Goal: Information Seeking & Learning: Learn about a topic

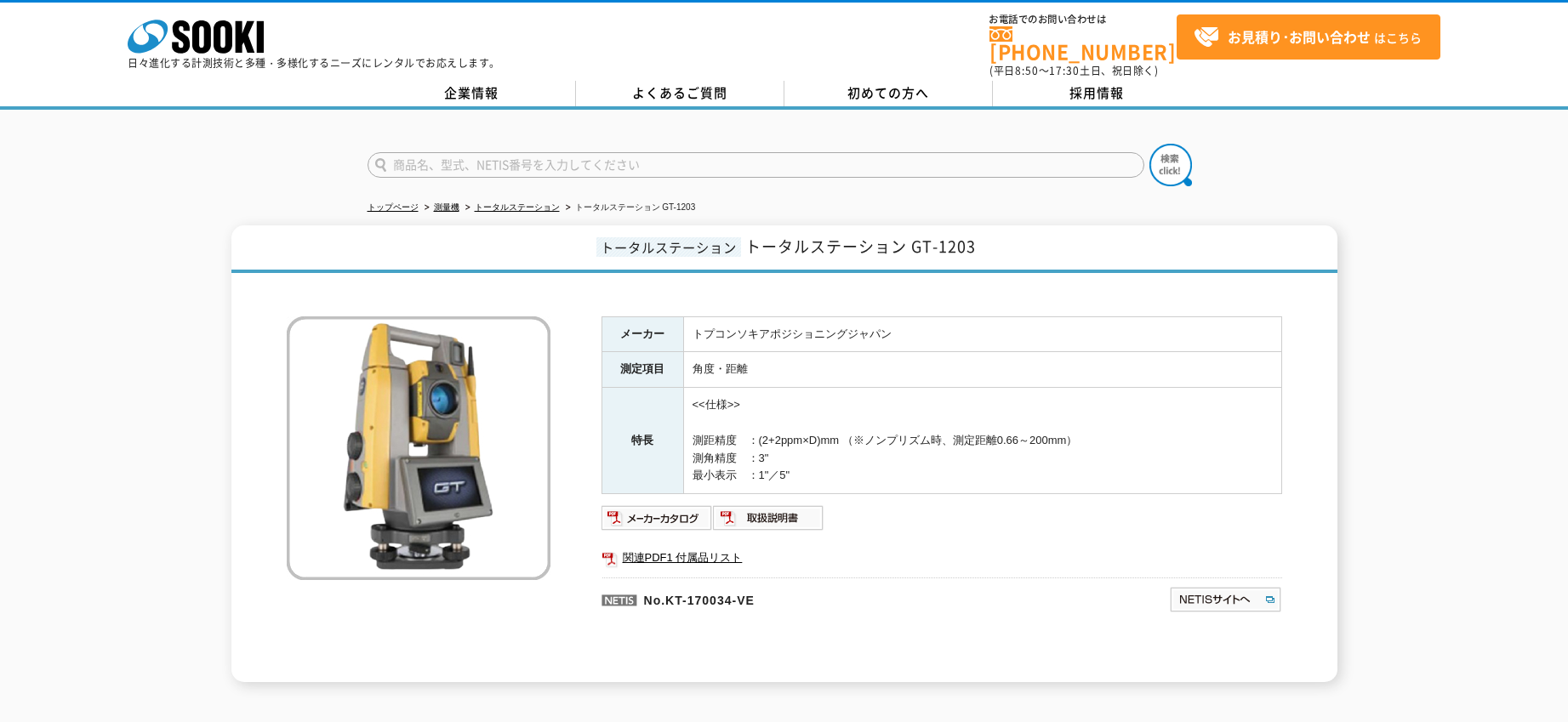
click at [1041, 387] on td "<<仕様>> 測距精度　：(2+2ppm×D)mm （※ノンプリズム時、測定距離0.66～200mm） 測角精度　：3" 最小表示　：1"／5"" at bounding box center [982, 440] width 599 height 106
click at [631, 550] on link "関連PDF1 付属品リスト" at bounding box center [942, 558] width 680 height 22
click at [1412, 274] on div "トータルステーション トータルステーション GT-1203 メーカー トプコンソキアポジショニングジャパン 測定項目 角度・距離 特長 <<仕様>> 測距精度…" at bounding box center [784, 454] width 1568 height 457
click at [717, 317] on td "トプコンソキアポジショニングジャパン" at bounding box center [982, 335] width 599 height 35
click at [792, 317] on td "トプコンソキアポジショニングジャパン" at bounding box center [982, 335] width 599 height 35
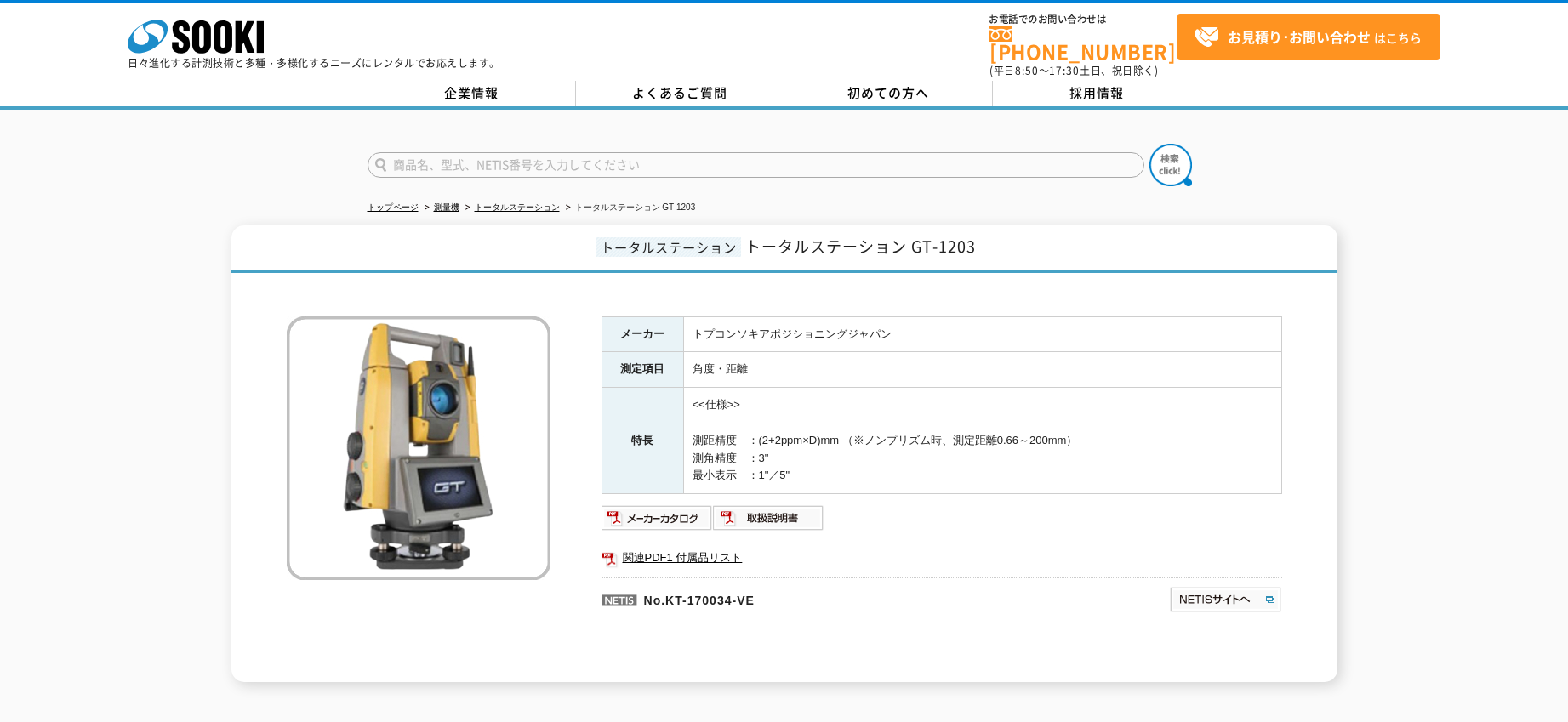
click at [1360, 226] on div "トータルステーション トータルステーション GT-1203 メーカー トプコンソキアポジショニングジャパン 測定項目 角度・距離 特長 <<仕様>> 測距精度…" at bounding box center [784, 454] width 1568 height 457
click at [1386, 202] on div "トップページ 測量機 トータルステーション トータルステーション GT-1203 トータルステーション トータルステーション GT-1203 メーカー トプコ…" at bounding box center [784, 404] width 1568 height 589
click at [1382, 166] on div at bounding box center [784, 151] width 1568 height 82
click at [1384, 166] on div at bounding box center [784, 151] width 1568 height 82
click at [1396, 322] on div "トータルステーション トータルステーション GT-1203 メーカー トプコンソキアポジショニングジャパン 測定項目 角度・距離 特長 <<仕様>> 測距精度…" at bounding box center [784, 454] width 1568 height 457
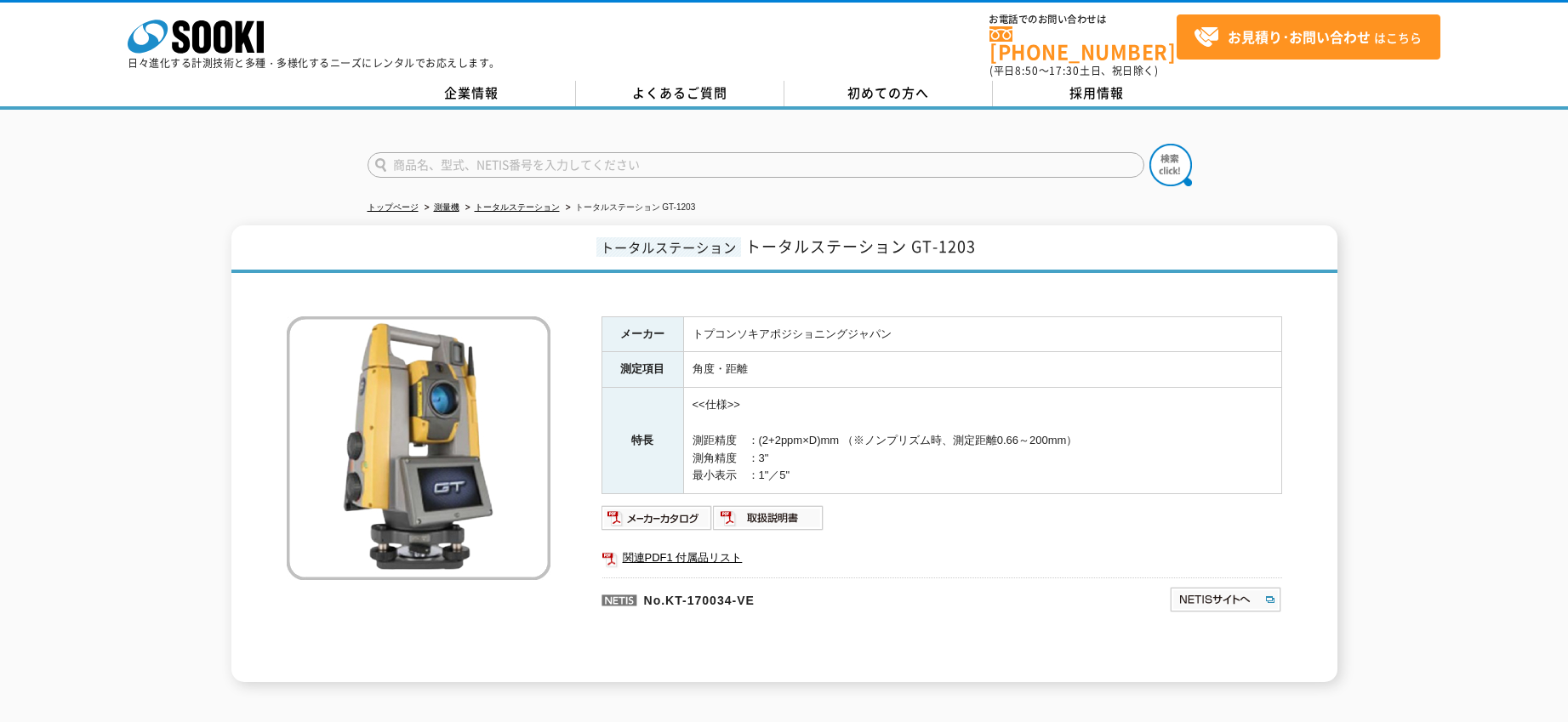
drag, startPoint x: 693, startPoint y: 324, endPoint x: 1260, endPoint y: 339, distance: 567.2
click at [1045, 473] on tbody "メーカー トプコンソキアポジショニングジャパン 測定項目 角度・距離 特長 <<仕様>> 測距精度　：(2+2ppm×D)mm （※ノンプリズム時、測定距離0…" at bounding box center [941, 405] width 679 height 177
click at [1260, 338] on td "トプコンソキアポジショニングジャパン" at bounding box center [982, 335] width 599 height 35
click at [1310, 246] on h1 "トータルステーション トータルステーション GT-1203" at bounding box center [784, 249] width 1106 height 47
click at [1347, 229] on div "トータルステーション トータルステーション GT-1203 メーカー トプコンソキアポジショニングジャパン 測定項目 角度・距離 特長 <<仕様>> 測距精度…" at bounding box center [784, 454] width 1568 height 457
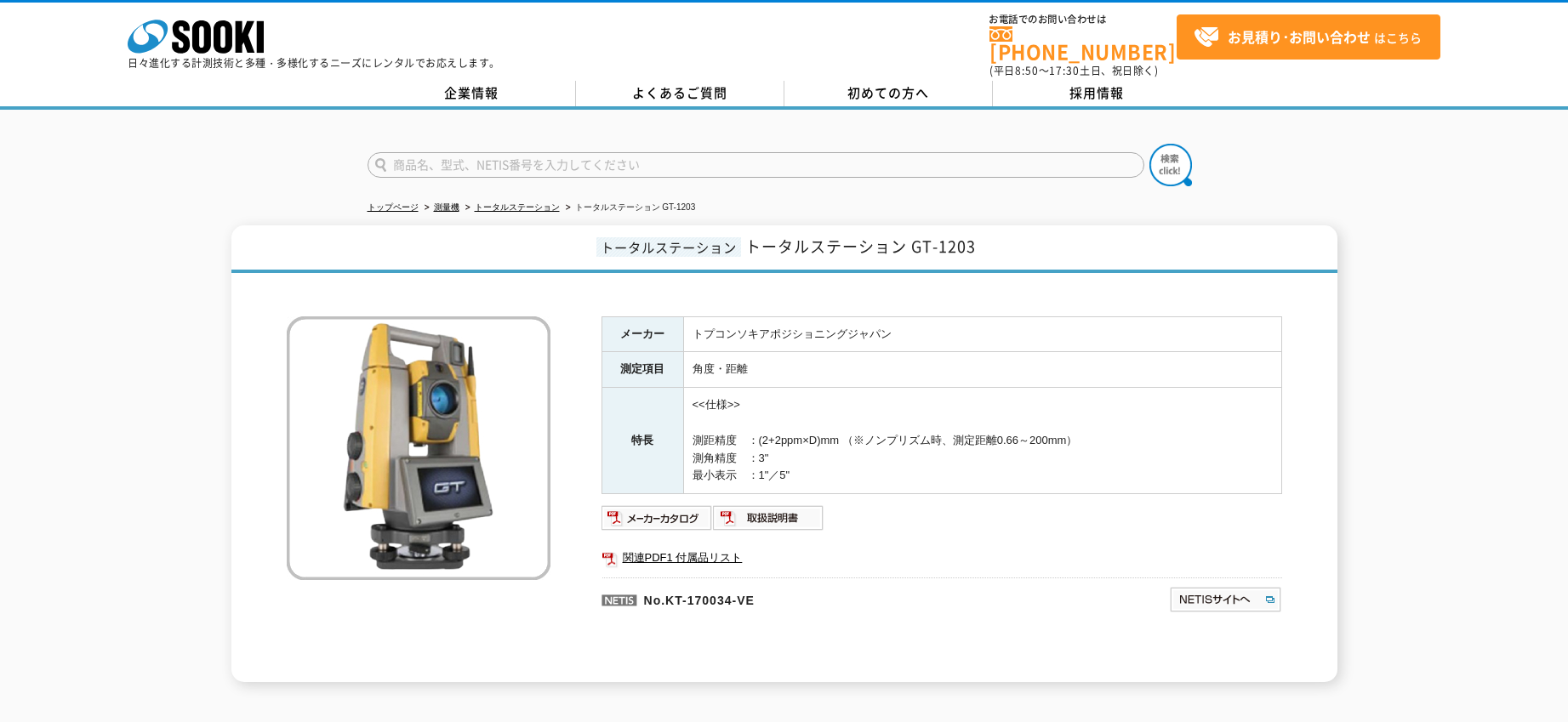
click at [166, 204] on div "トップページ 測量機 トータルステーション トータルステーション GT-1203 トータルステーション トータルステーション GT-1203 メーカー トプコ…" at bounding box center [784, 404] width 1568 height 589
click at [1377, 196] on div "トップページ 測量機 トータルステーション トータルステーション GT-1203 トータルステーション トータルステーション GT-1203 メーカー トプコ…" at bounding box center [784, 404] width 1568 height 589
click at [1411, 226] on div "トータルステーション トータルステーション GT-1203 メーカー トプコンソキアポジショニングジャパン 測定項目 角度・距離 特長 <<仕様>> 測距精度…" at bounding box center [784, 454] width 1568 height 457
click at [1414, 226] on div "トータルステーション トータルステーション GT-1203 メーカー トプコンソキアポジショニングジャパン 測定項目 角度・距離 特長 <<仕様>> 測距精度…" at bounding box center [784, 454] width 1568 height 457
drag, startPoint x: 604, startPoint y: 242, endPoint x: 1142, endPoint y: 242, distance: 538.0
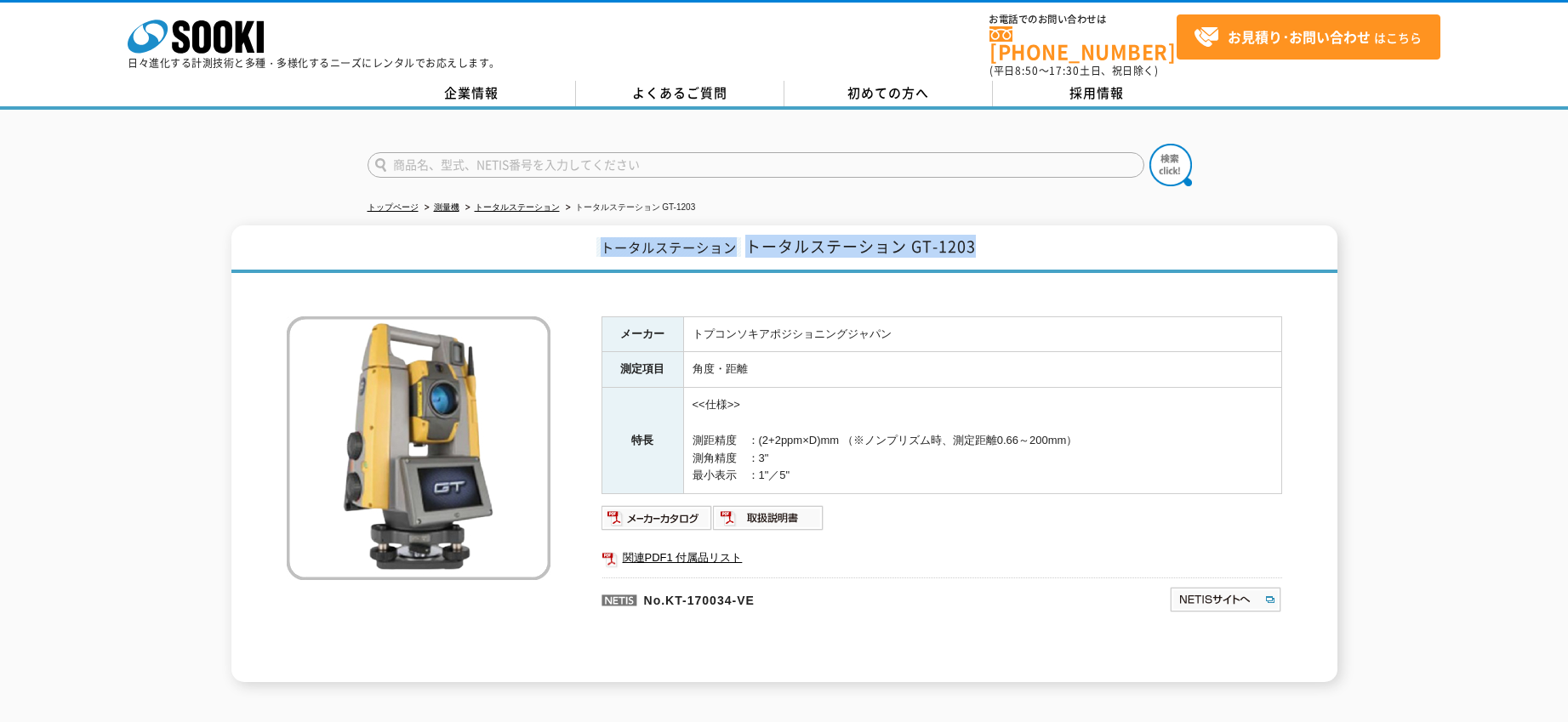
click at [1142, 242] on h1 "トータルステーション トータルステーション GT-1203" at bounding box center [784, 249] width 1106 height 47
click at [1151, 282] on div at bounding box center [784, 290] width 995 height 18
click at [1384, 306] on div "トータルステーション トータルステーション GT-1203 メーカー トプコンソキアポジショニングジャパン 測定項目 角度・距離 特長 <<仕様>> 測距精度…" at bounding box center [784, 454] width 1568 height 457
click at [1358, 272] on div "トータルステーション トータルステーション GT-1203 メーカー トプコンソキアポジショニングジャパン 測定項目 角度・距離 特長 <<仕様>> 測距精度…" at bounding box center [784, 454] width 1568 height 457
click at [1359, 264] on div "トータルステーション トータルステーション GT-1203 メーカー トプコンソキアポジショニングジャパン 測定項目 角度・距離 特長 <<仕様>> 測距精度…" at bounding box center [784, 454] width 1568 height 457
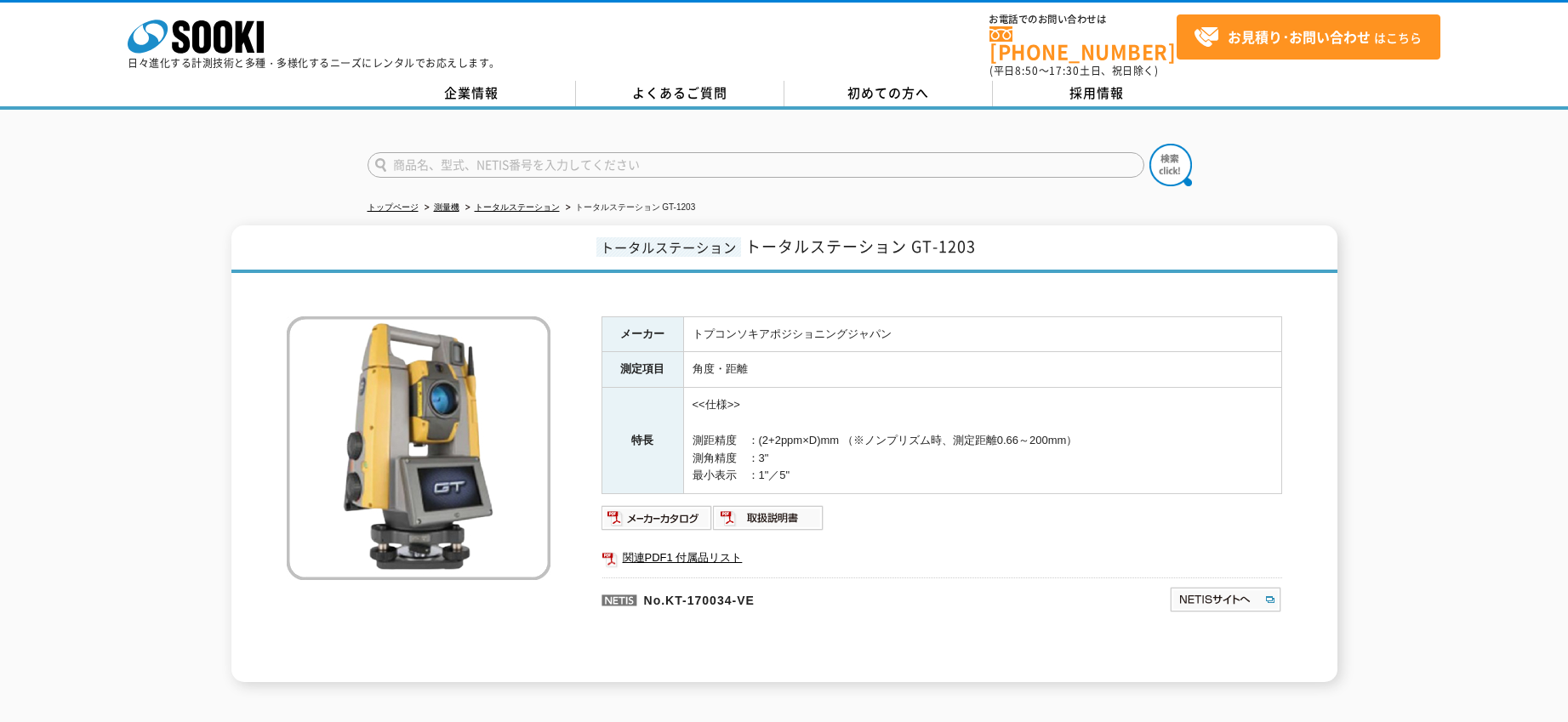
click at [1406, 178] on div at bounding box center [784, 151] width 1568 height 82
click at [898, 235] on span "トータルステーション GT-1203" at bounding box center [861, 246] width 231 height 23
